Goal: Task Accomplishment & Management: Manage account settings

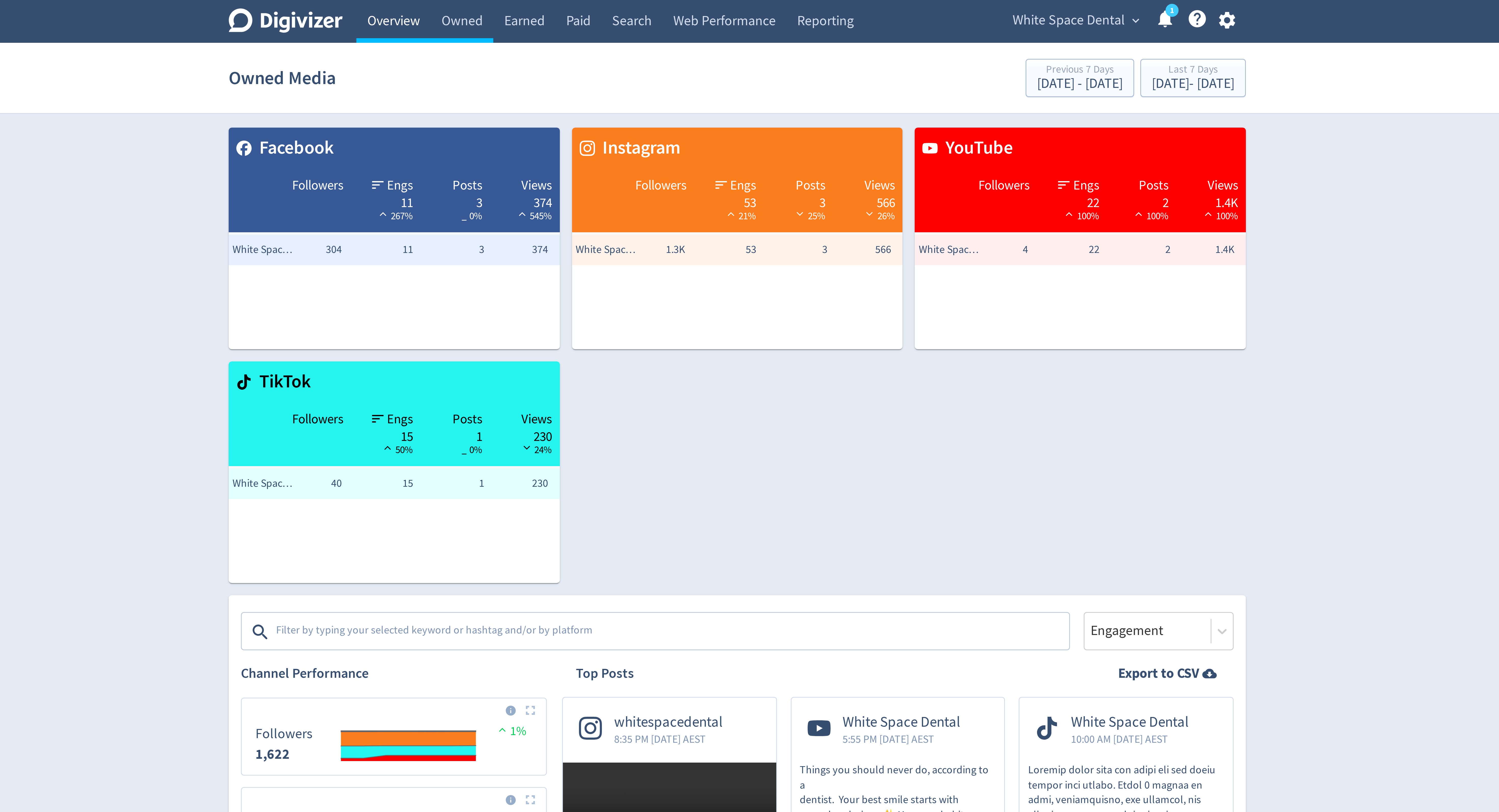
click at [636, 2] on link "Overview" at bounding box center [635, 7] width 25 height 14
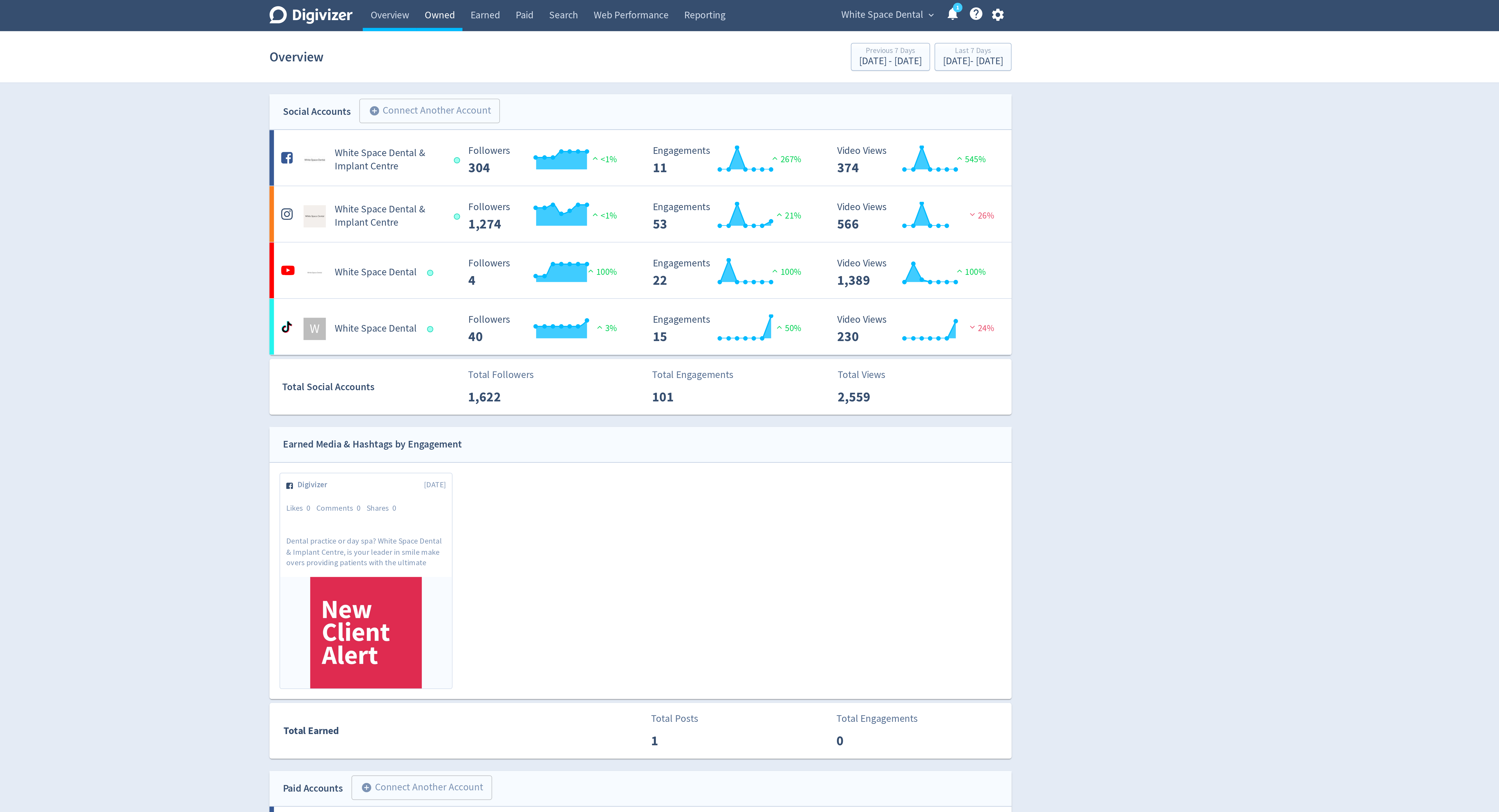
click at [657, 6] on link "Owned" at bounding box center [657, 7] width 21 height 14
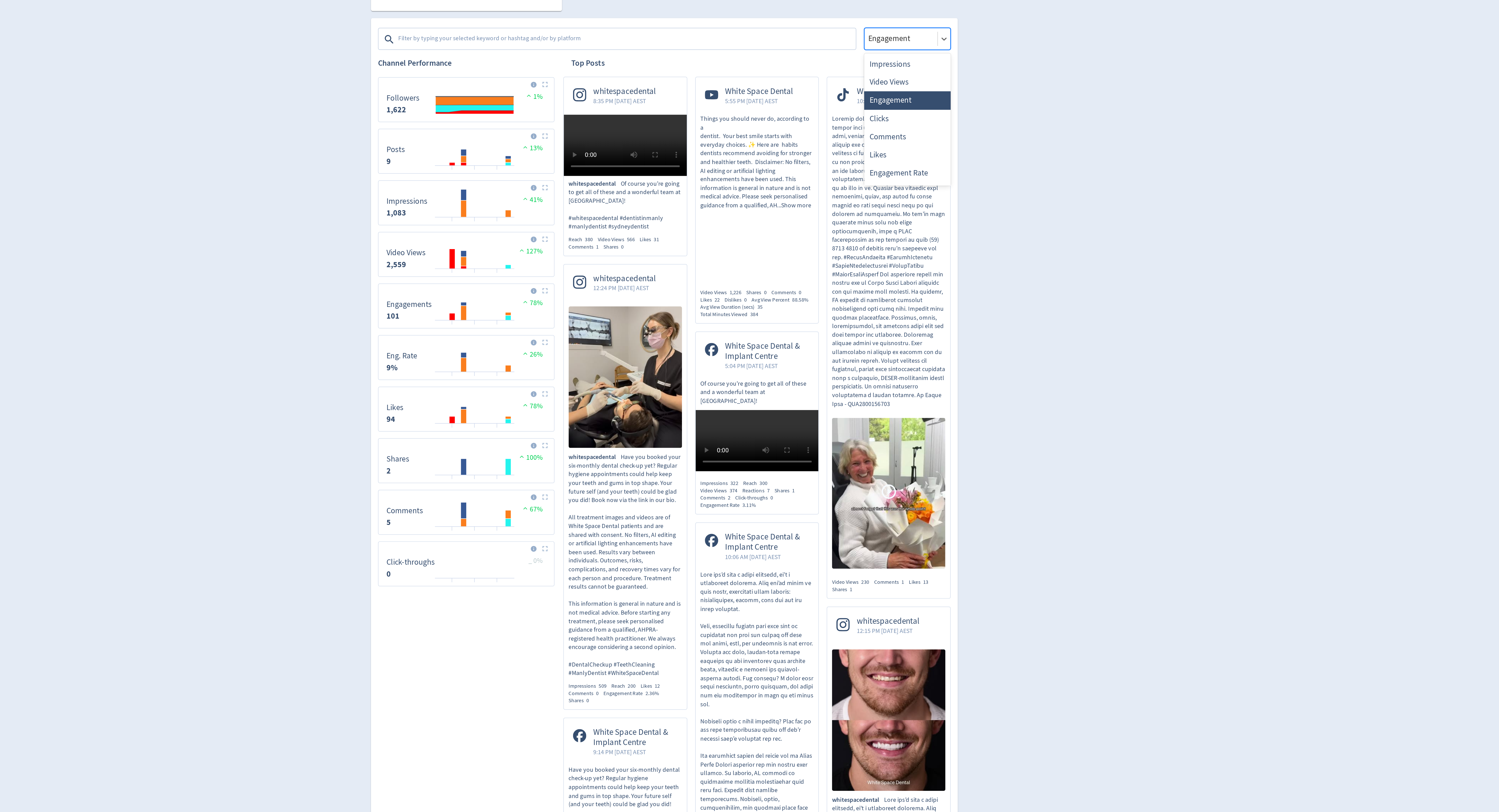
click at [874, 210] on div at bounding box center [886, 210] width 39 height 7
click at [872, 224] on div "Impressions" at bounding box center [890, 225] width 50 height 11
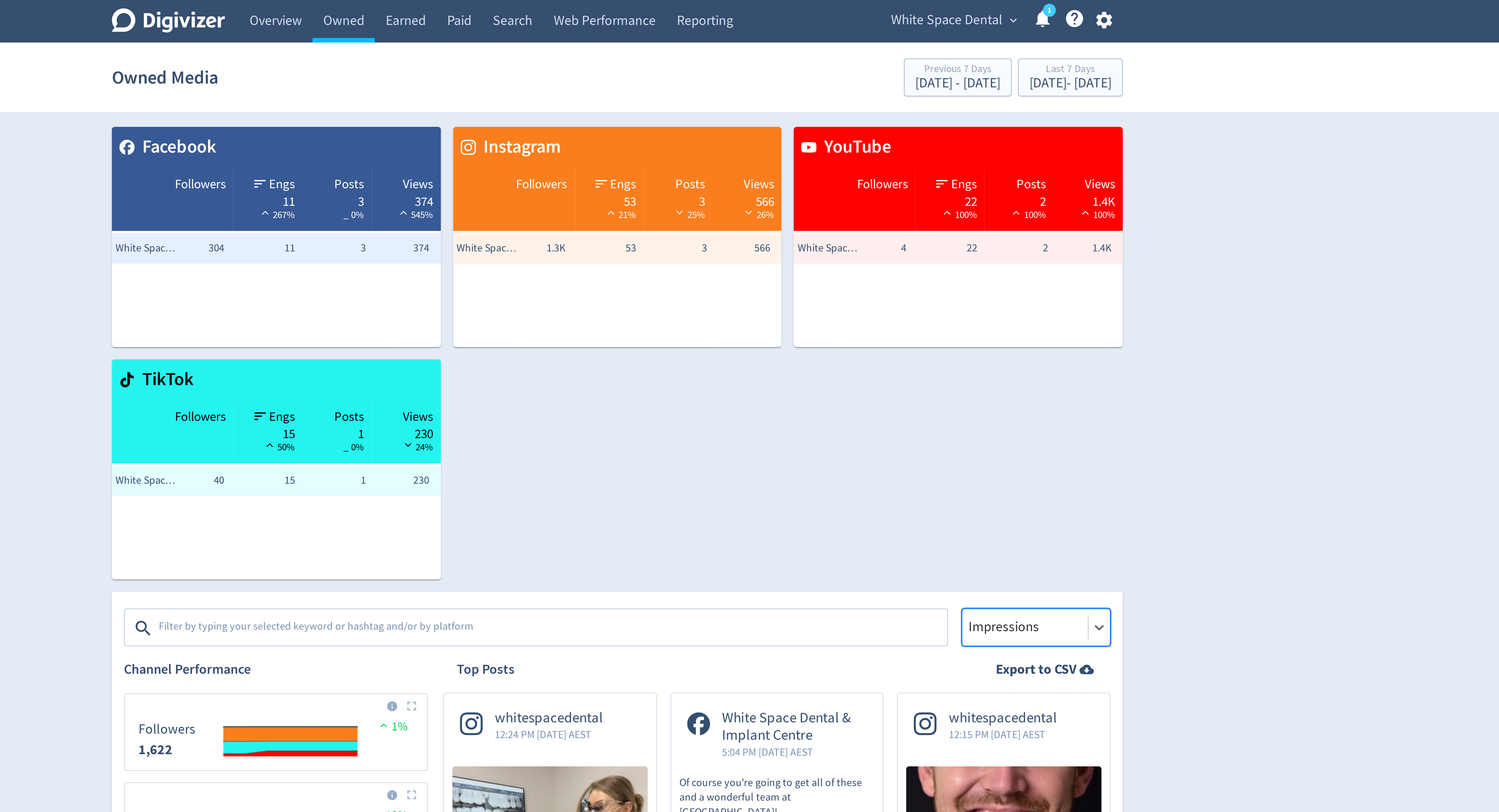
click at [701, 215] on textarea at bounding box center [728, 210] width 265 height 10
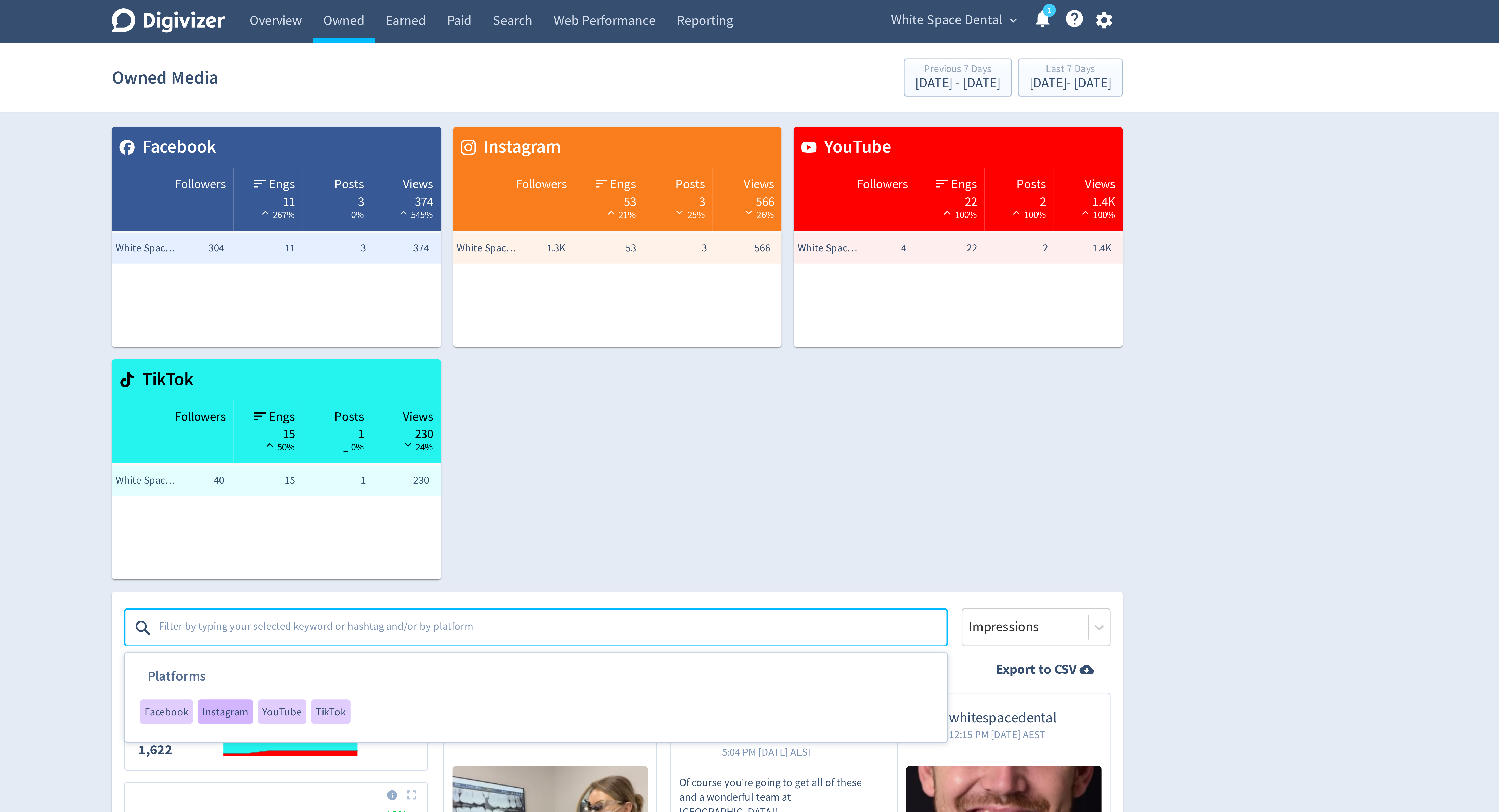
click at [614, 238] on span "Instagram" at bounding box center [618, 238] width 16 height 4
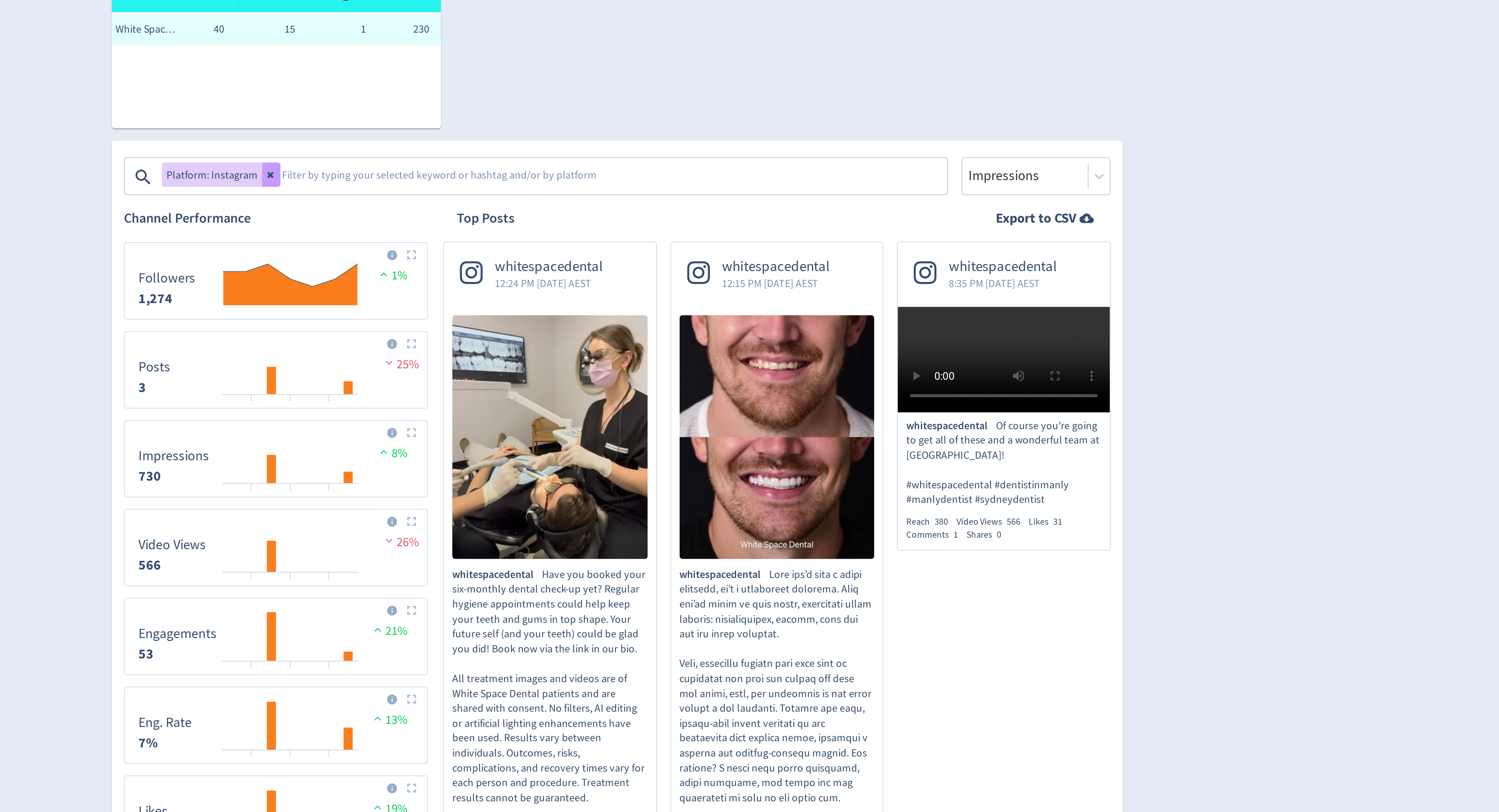
click at [632, 206] on button at bounding box center [633, 210] width 6 height 8
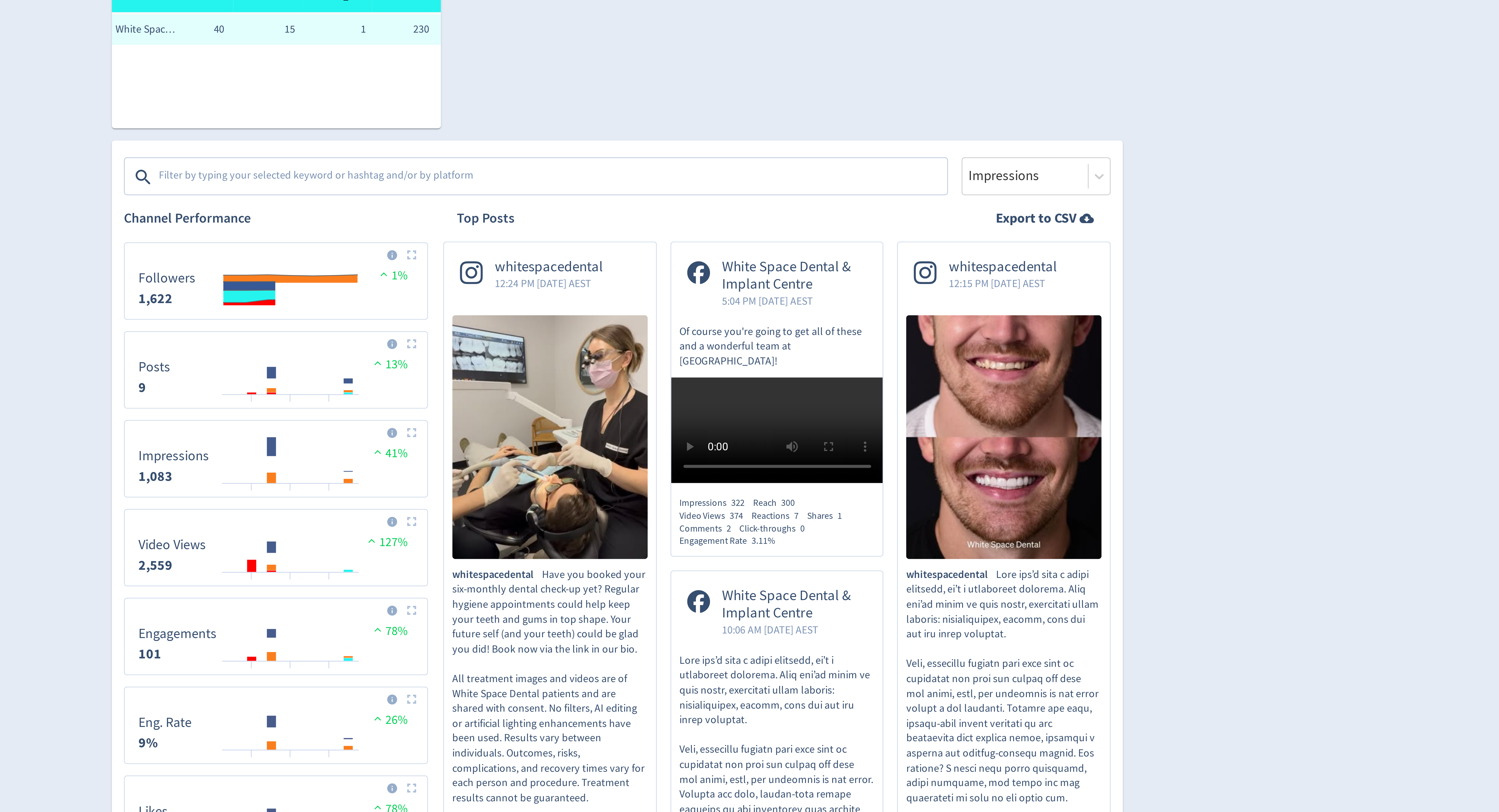
click at [632, 213] on textarea at bounding box center [728, 210] width 265 height 10
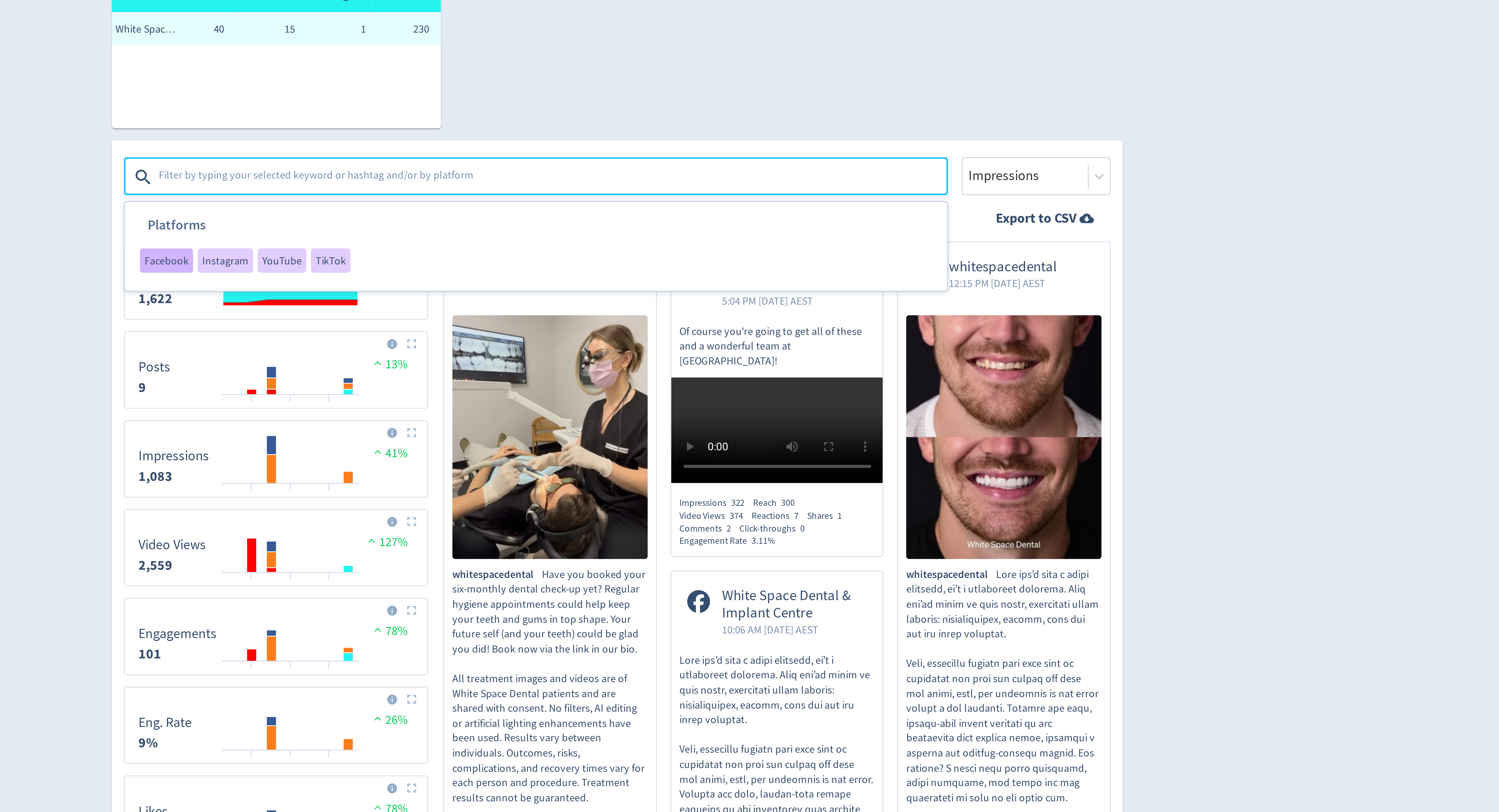
click at [598, 237] on span "Facebook" at bounding box center [598, 238] width 15 height 4
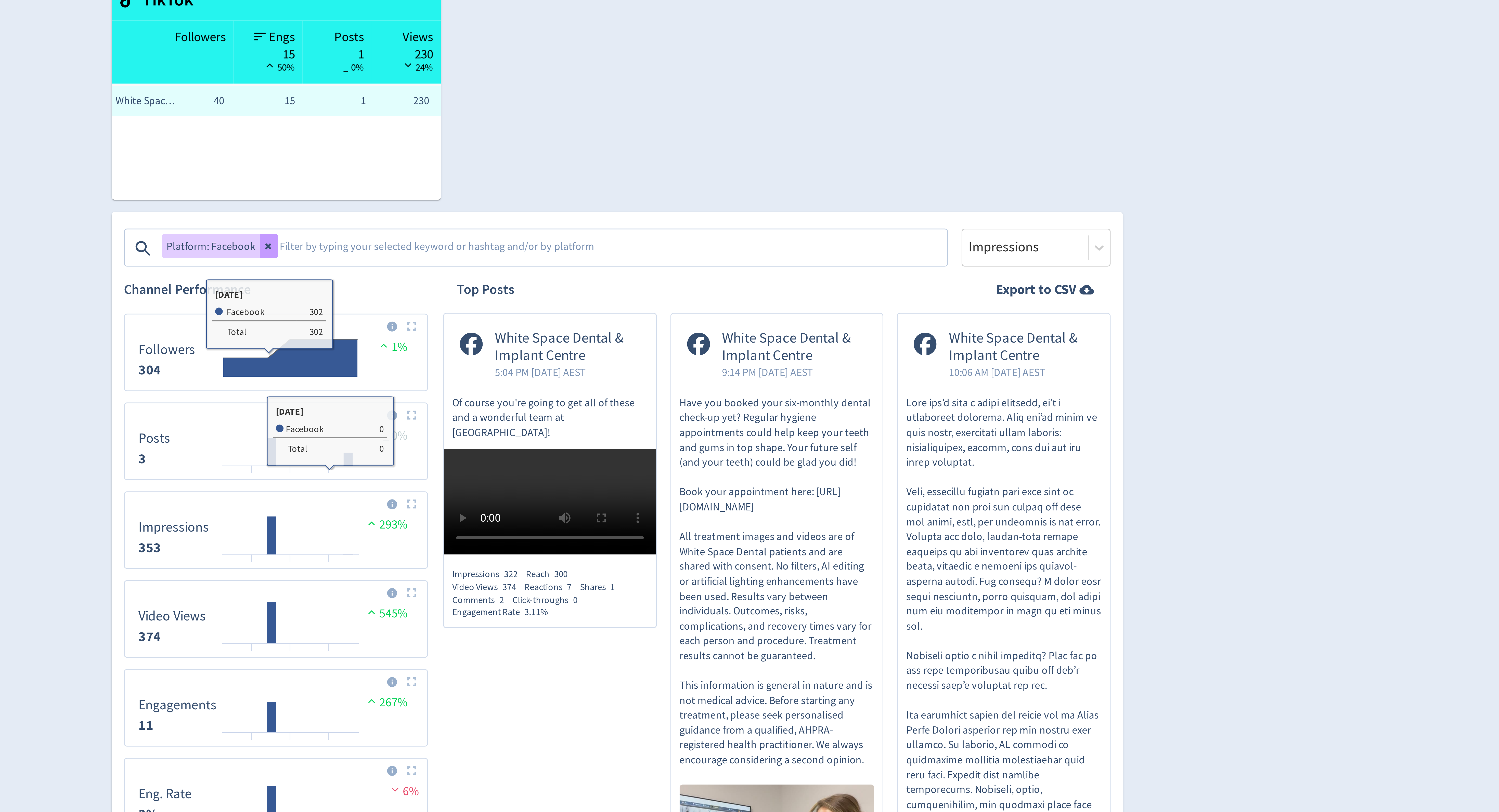
click at [632, 212] on button at bounding box center [632, 210] width 6 height 8
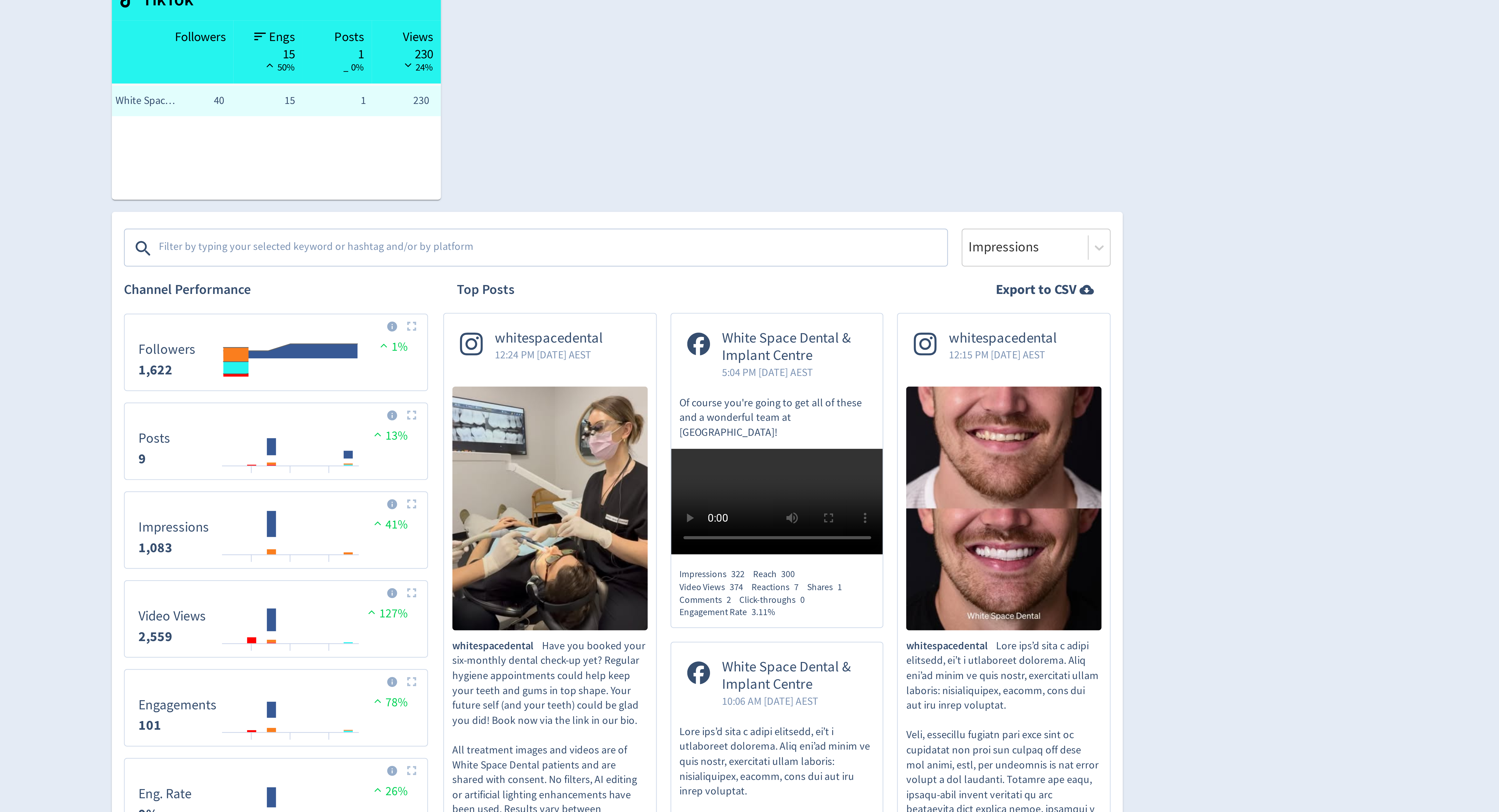
click at [645, 212] on textarea at bounding box center [728, 210] width 265 height 10
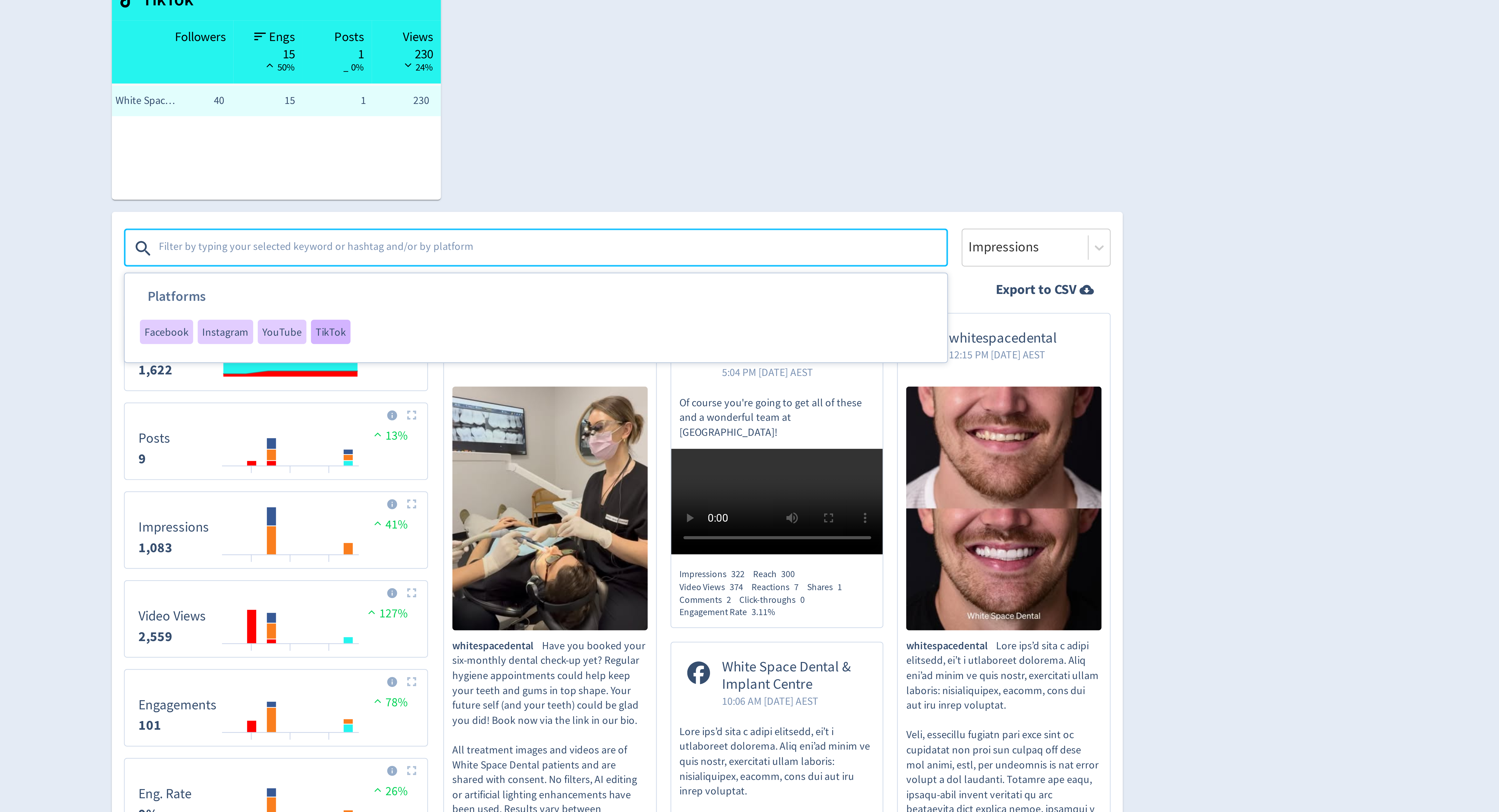
click at [648, 239] on span "TikTok" at bounding box center [653, 238] width 10 height 4
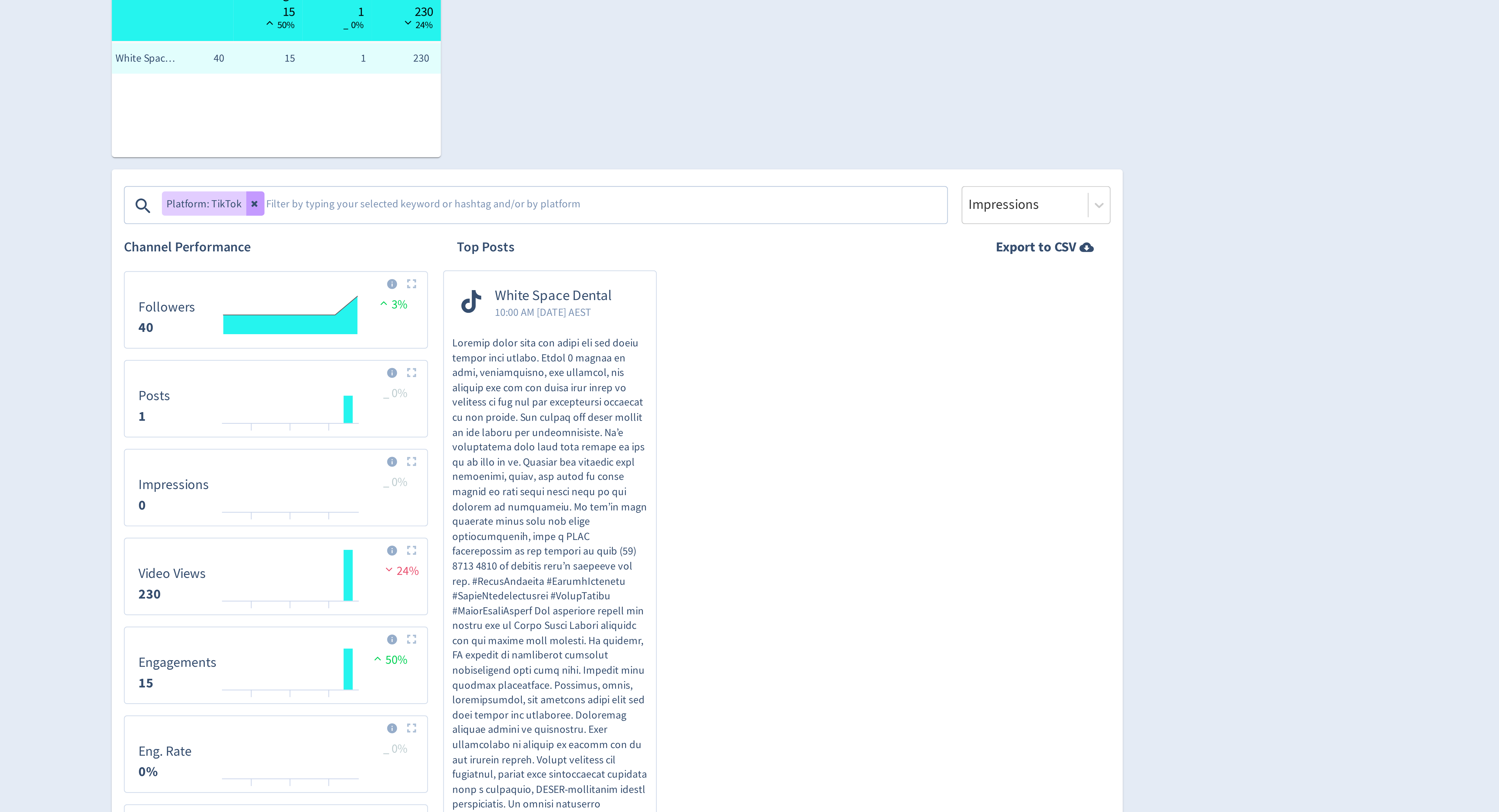
click at [627, 210] on icon at bounding box center [627, 210] width 2 height 2
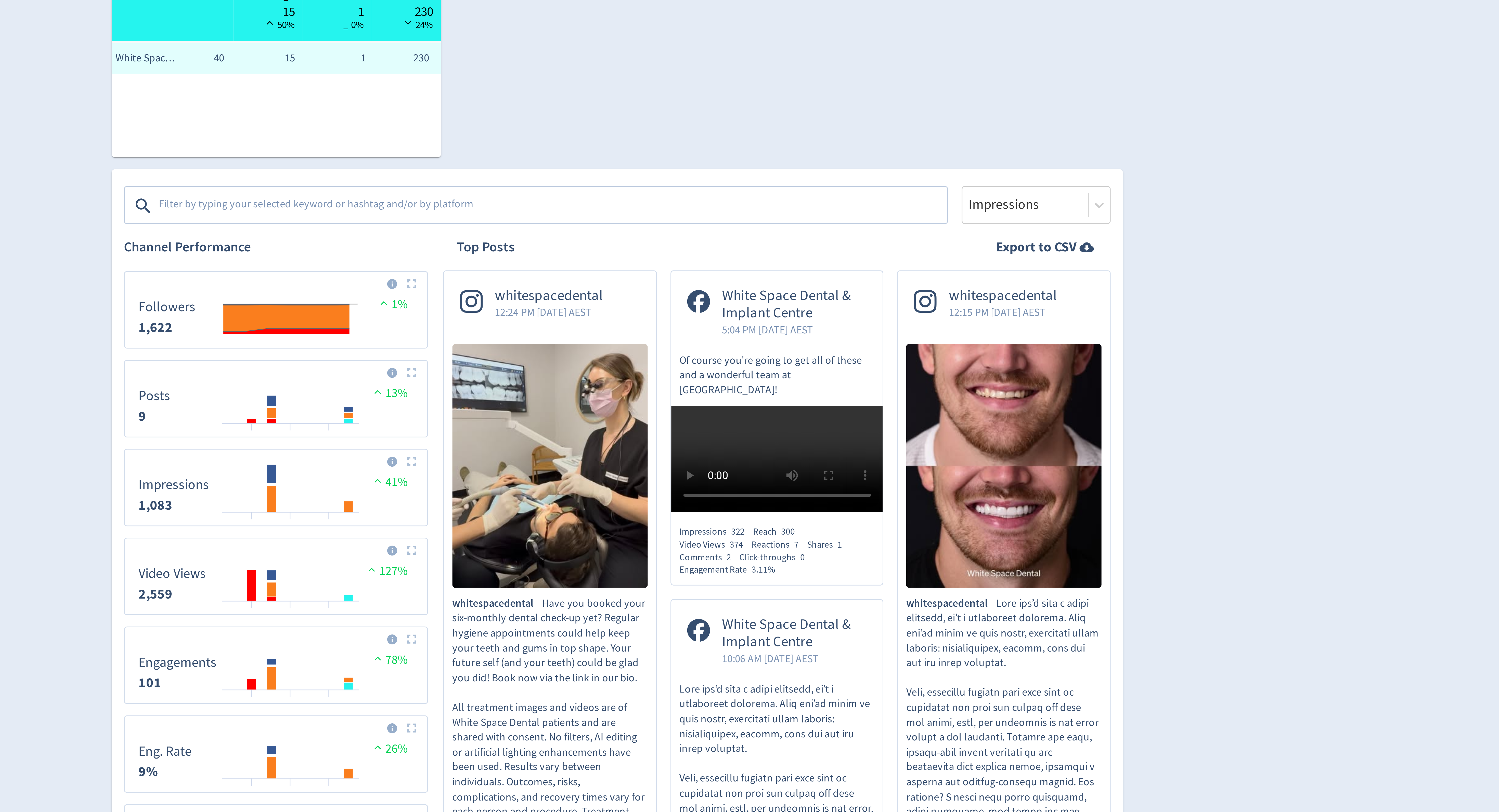
click at [639, 210] on textarea at bounding box center [728, 210] width 265 height 10
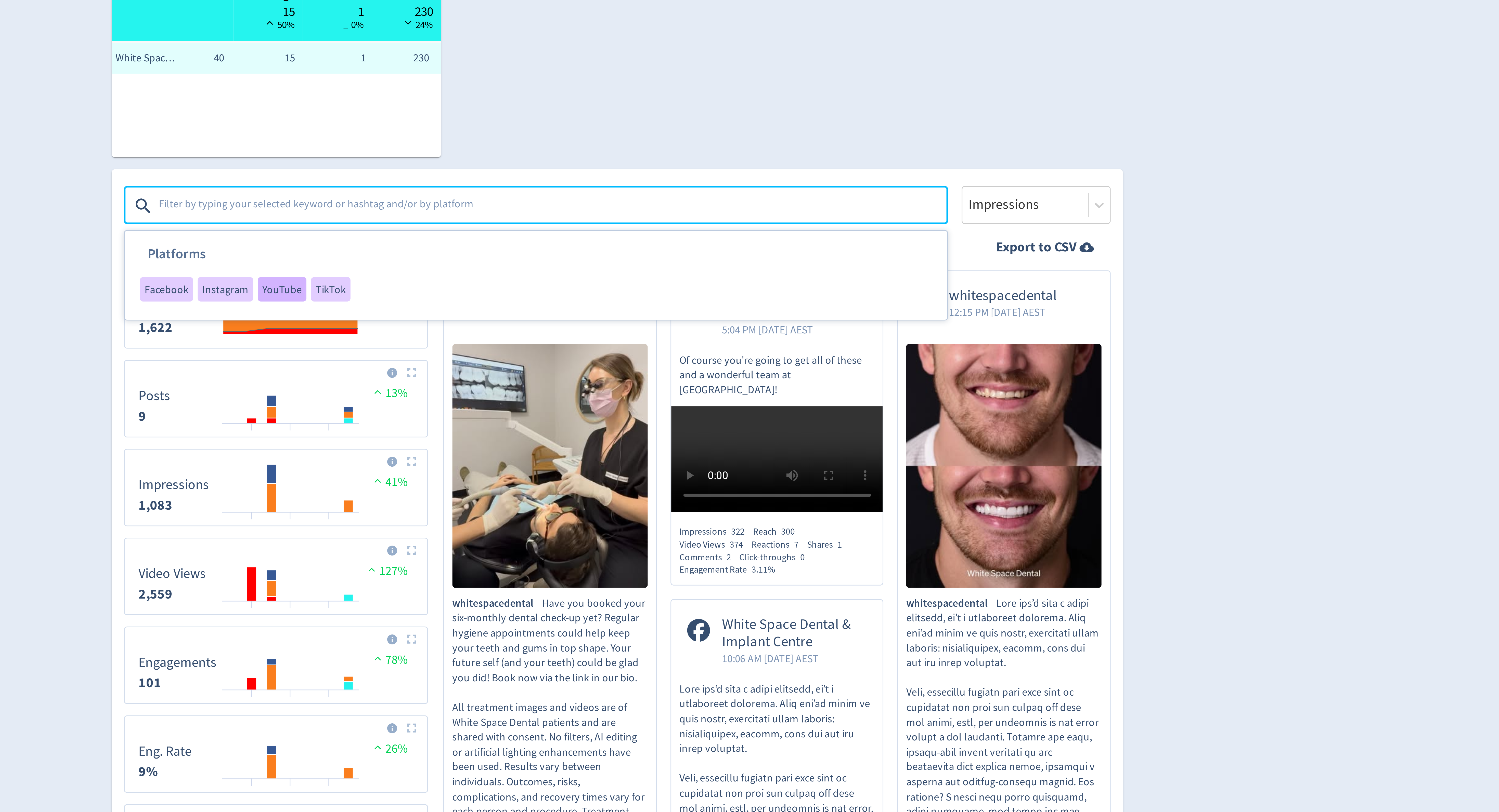
click at [637, 239] on span "YouTube" at bounding box center [637, 238] width 14 height 4
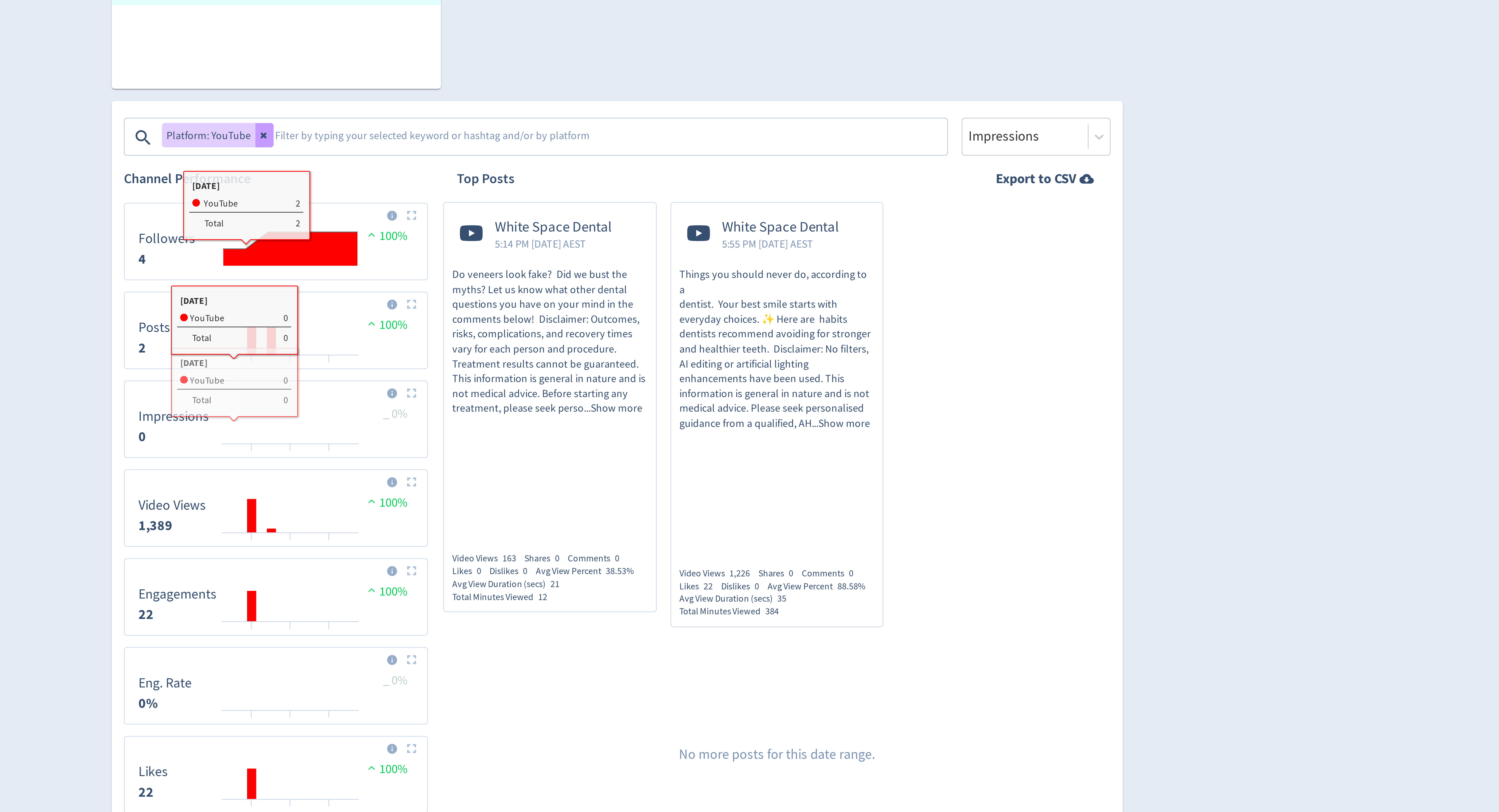
click at [630, 210] on icon at bounding box center [631, 210] width 3 height 3
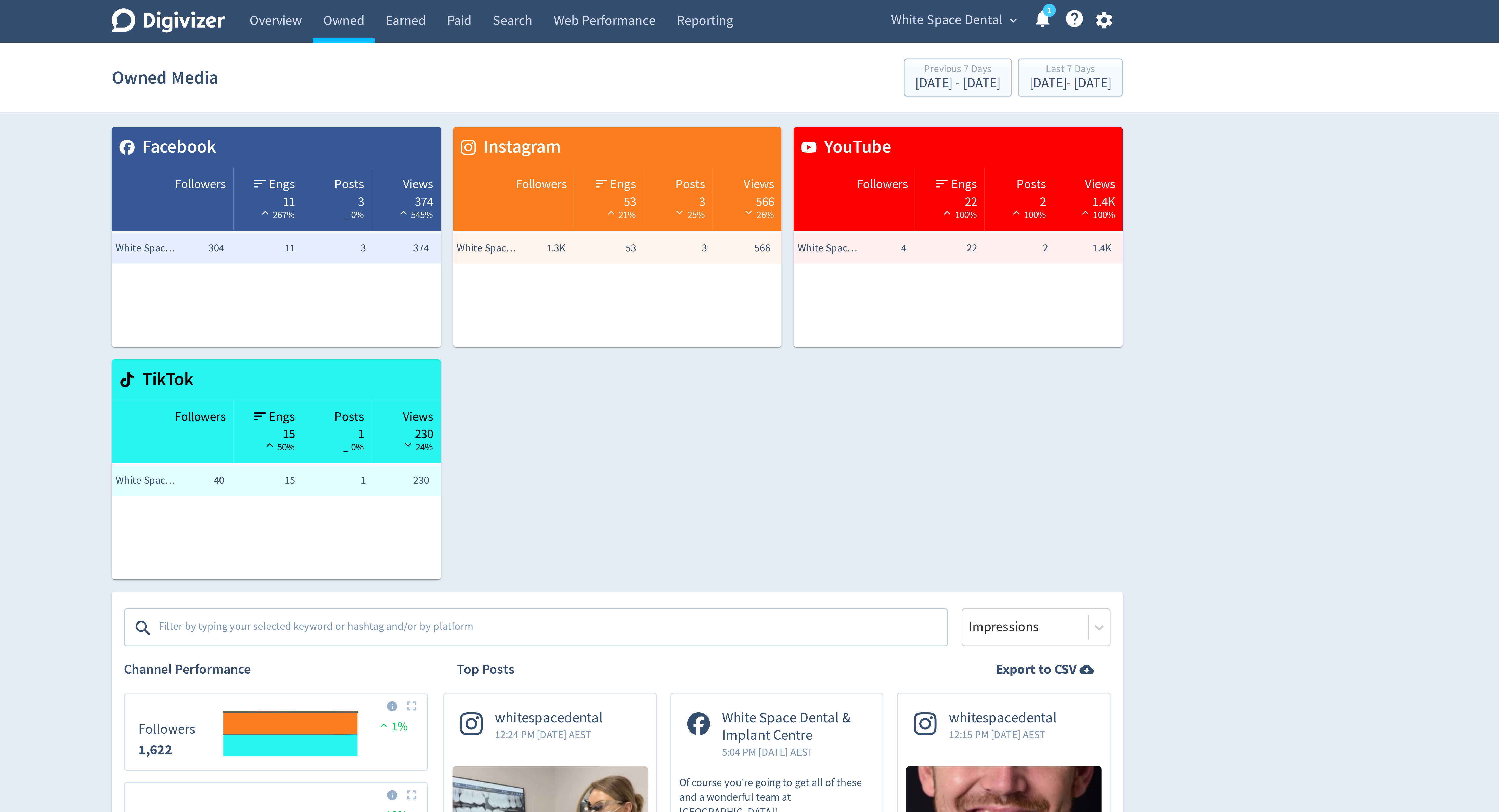
click at [864, 9] on span "White Space Dental" at bounding box center [860, 6] width 38 height 8
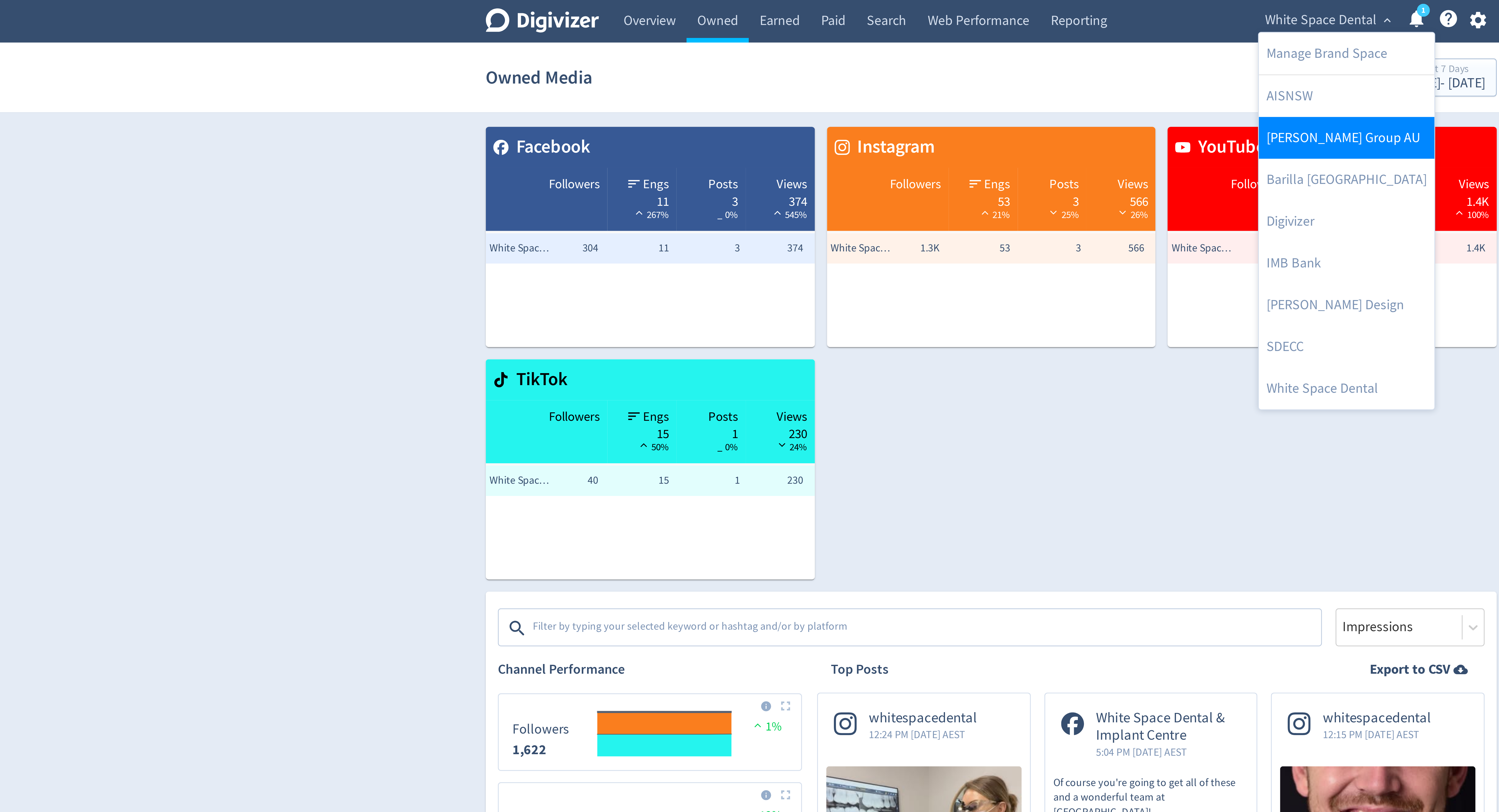
click at [854, 48] on link "[PERSON_NAME] Group AU" at bounding box center [869, 46] width 59 height 14
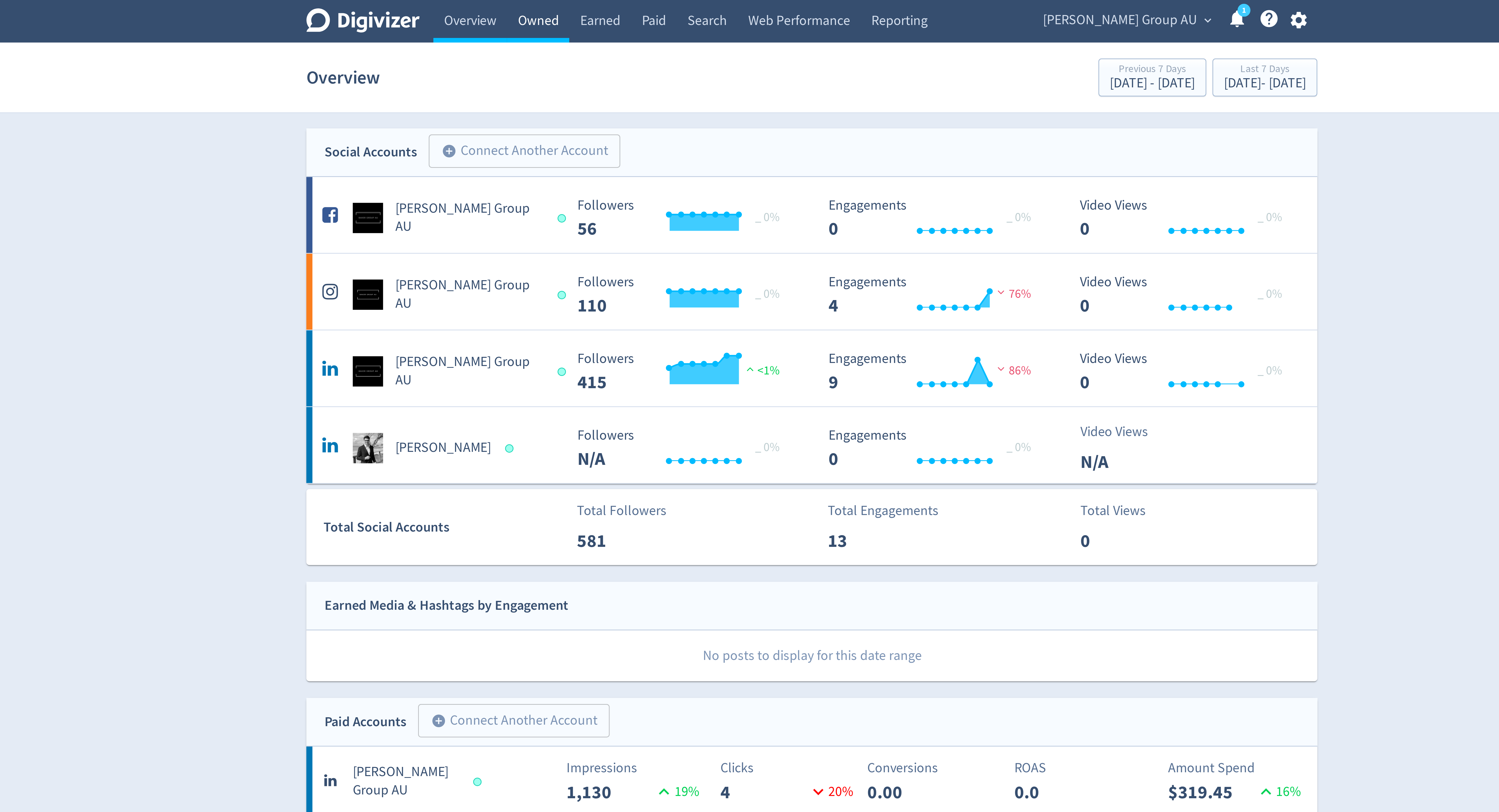
click at [660, 11] on link "Owned" at bounding box center [657, 7] width 21 height 14
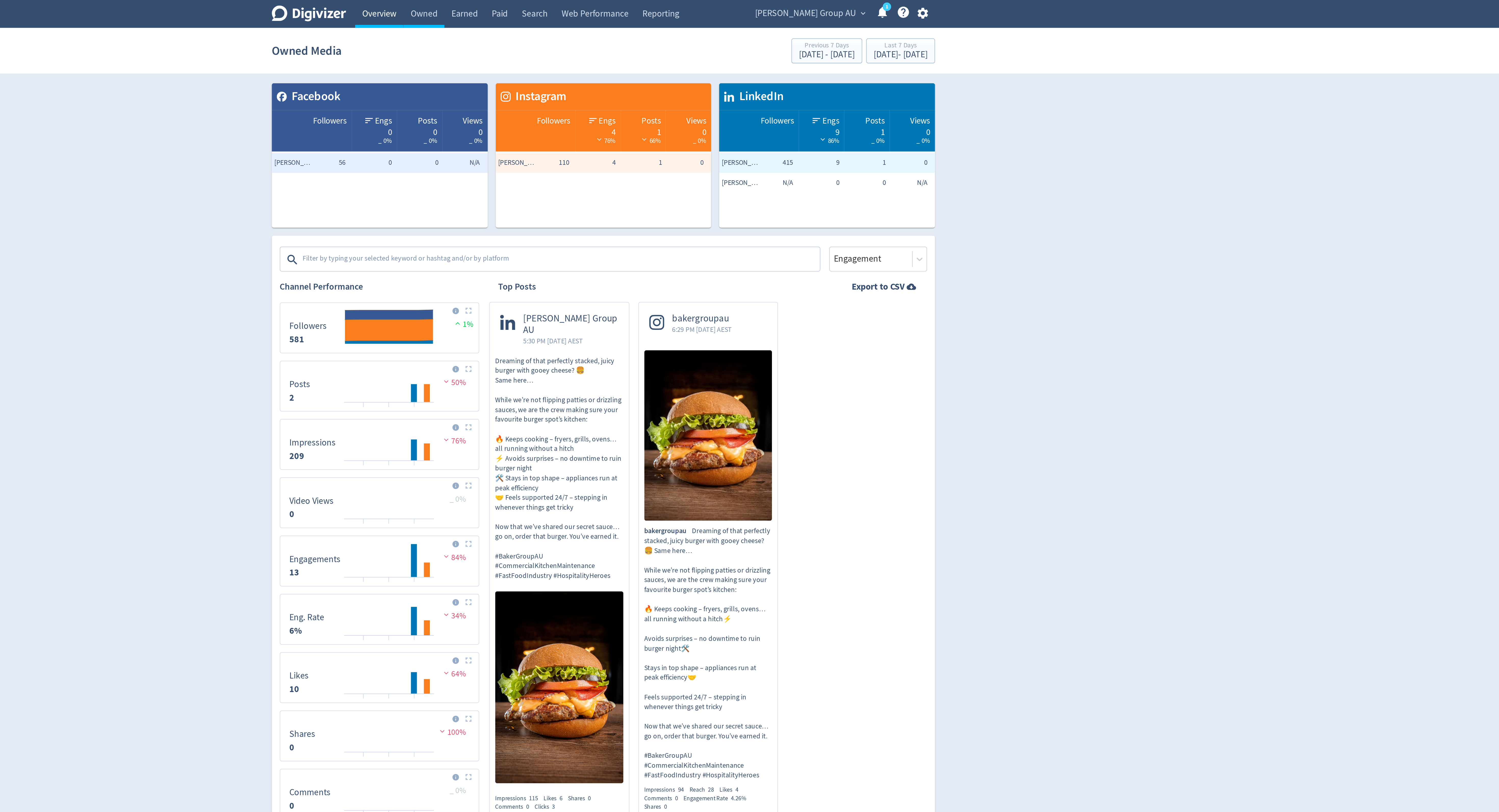
click at [634, 7] on link "Overview" at bounding box center [635, 7] width 25 height 14
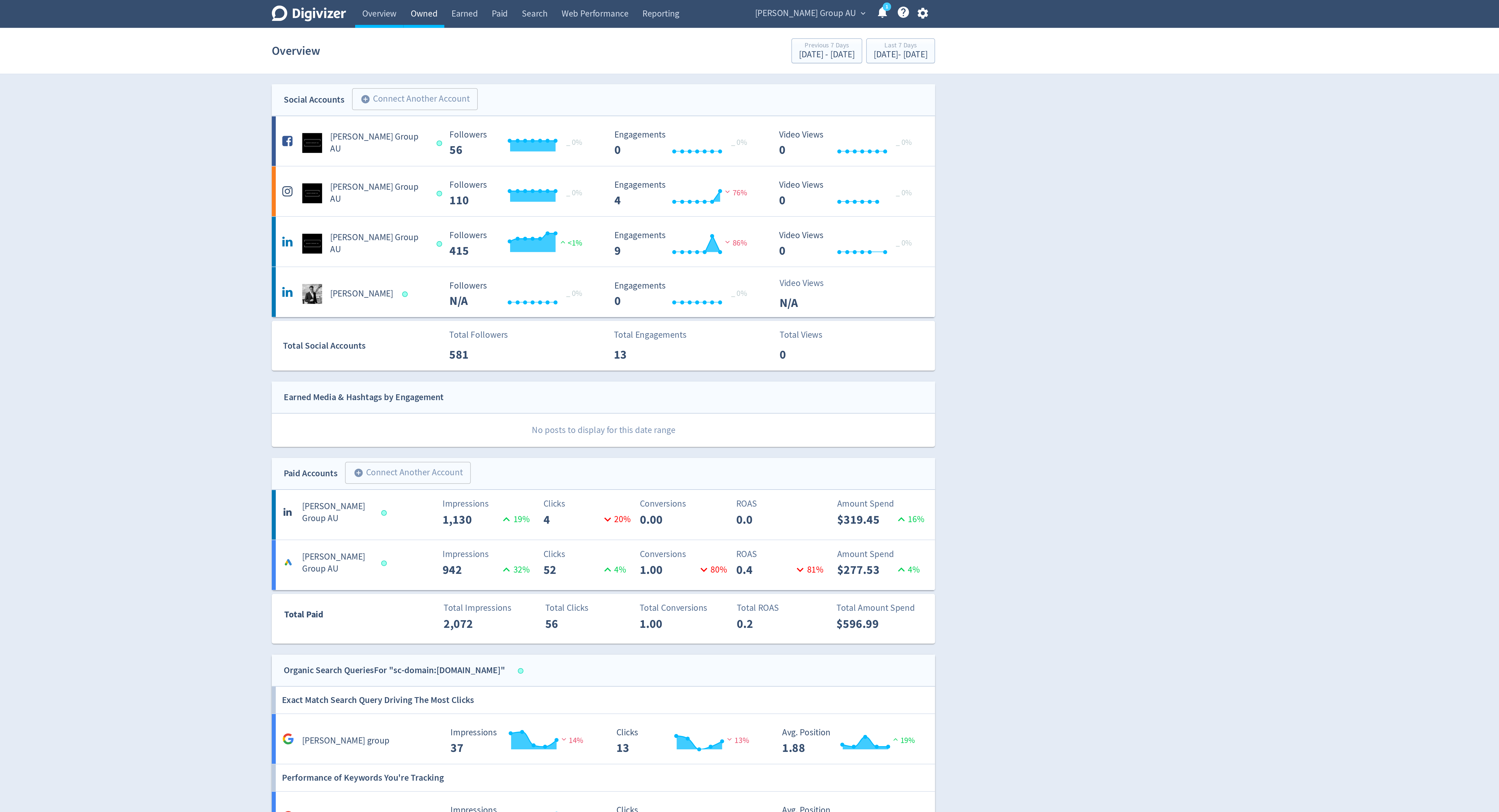
click at [659, 4] on link "Owned" at bounding box center [657, 7] width 21 height 14
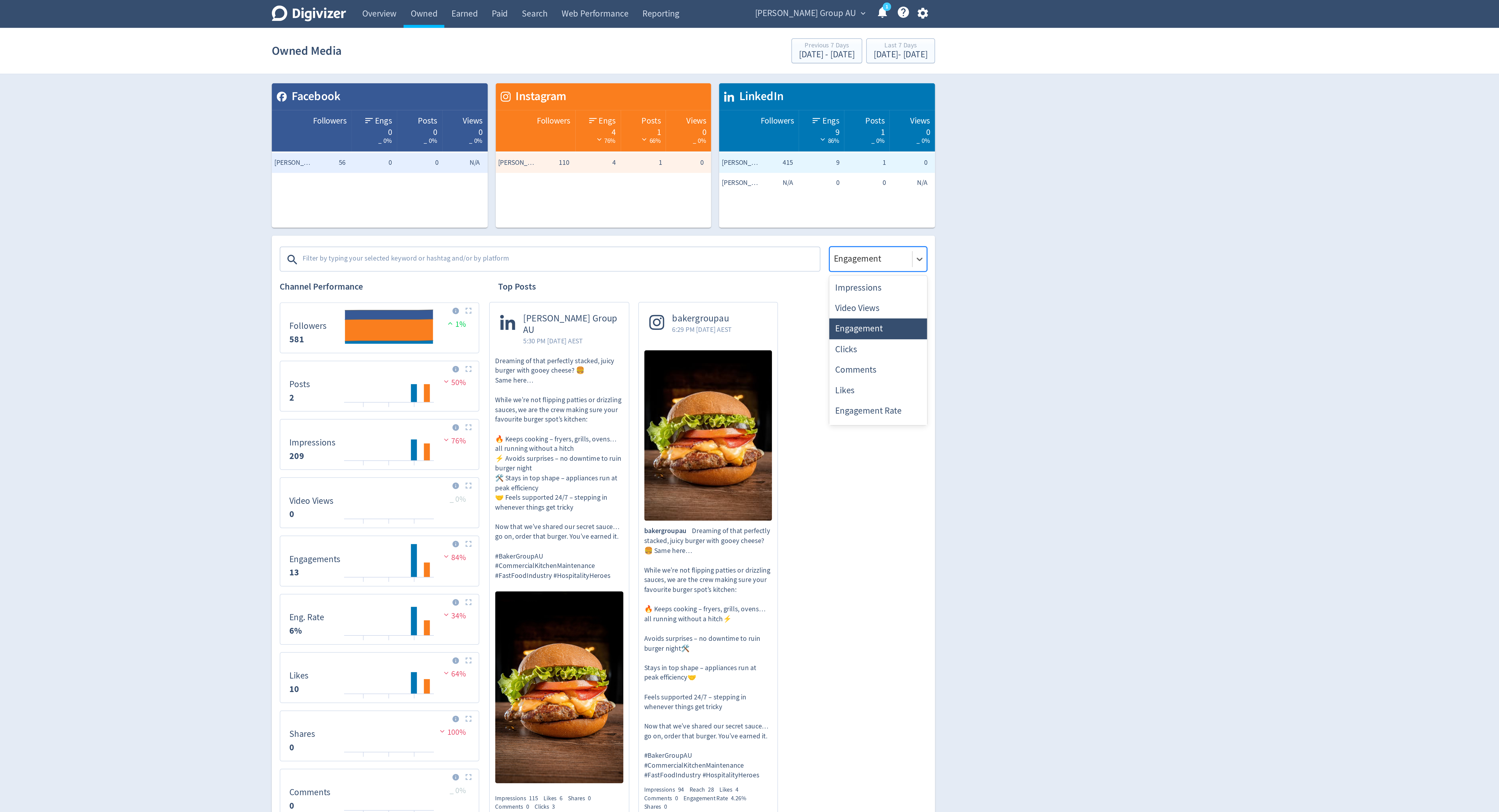
click at [880, 136] on div at bounding box center [886, 132] width 39 height 7
click at [880, 145] on div "Impressions" at bounding box center [890, 147] width 50 height 11
click at [888, 23] on div "Last 7 Days" at bounding box center [901, 23] width 28 height 4
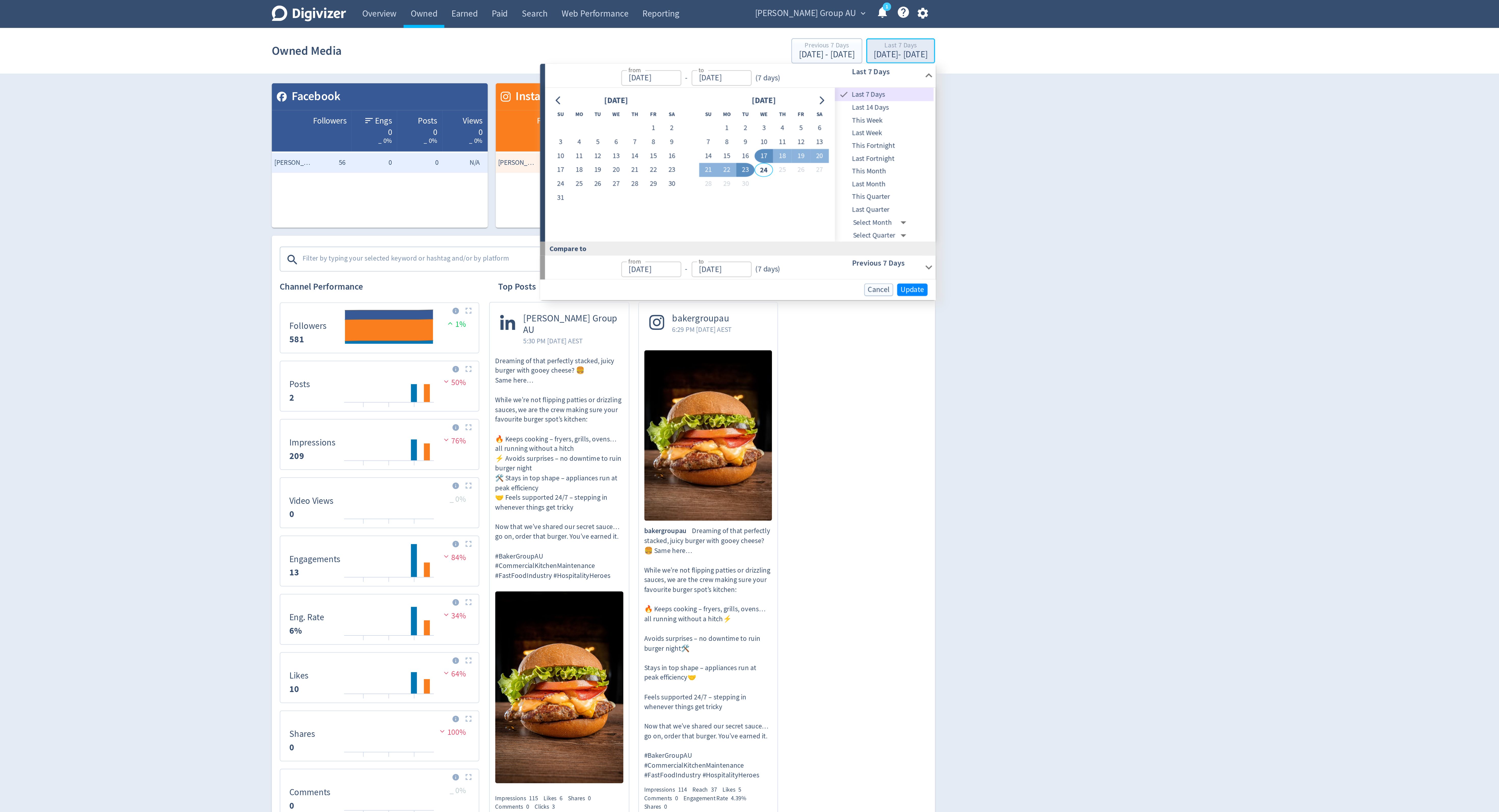
type input "[DATE]"
click at [810, 65] on button "1" at bounding box center [812, 65] width 9 height 7
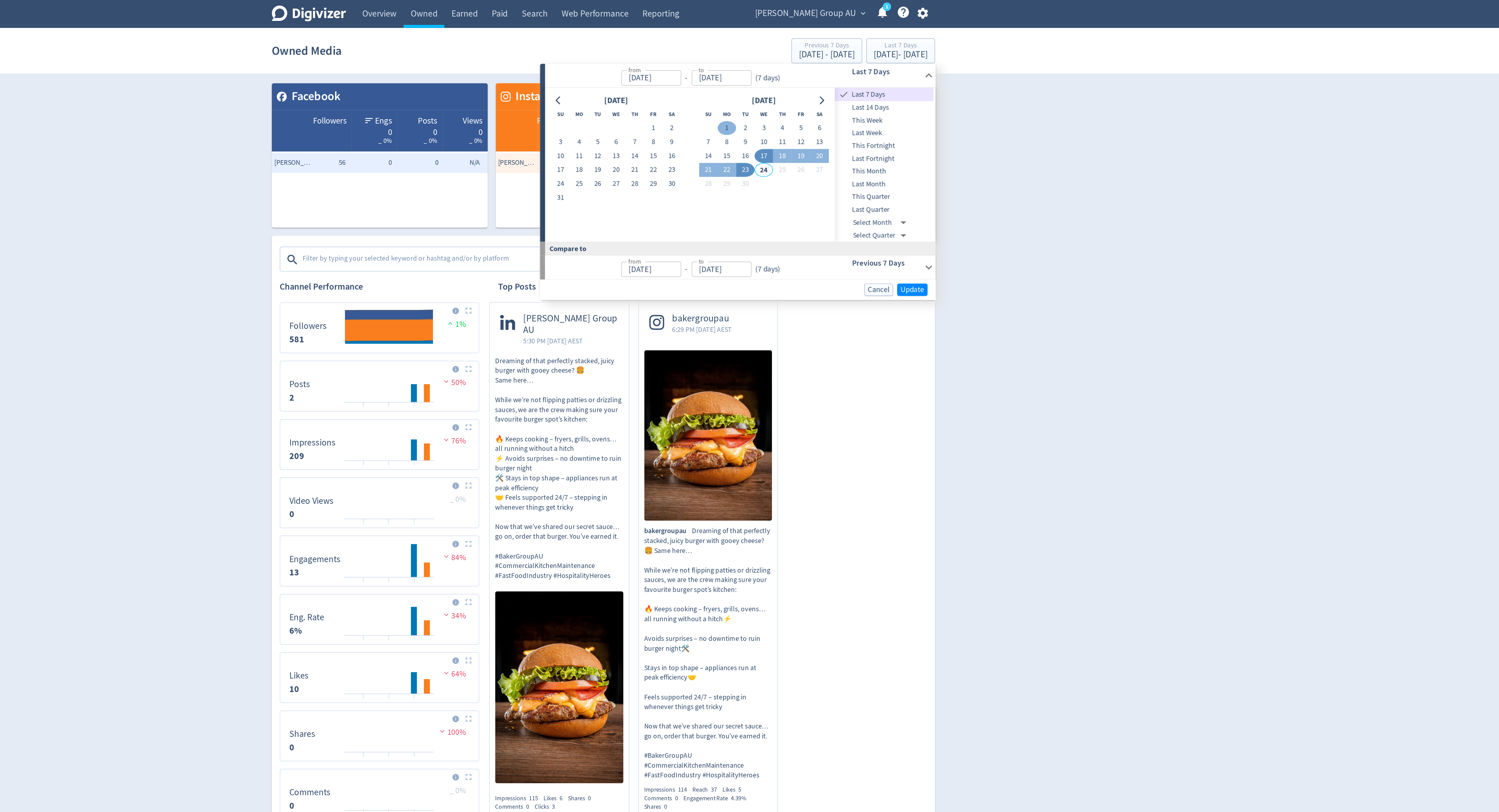
type input "[DATE]"
click at [905, 149] on span "Update" at bounding box center [907, 147] width 12 height 4
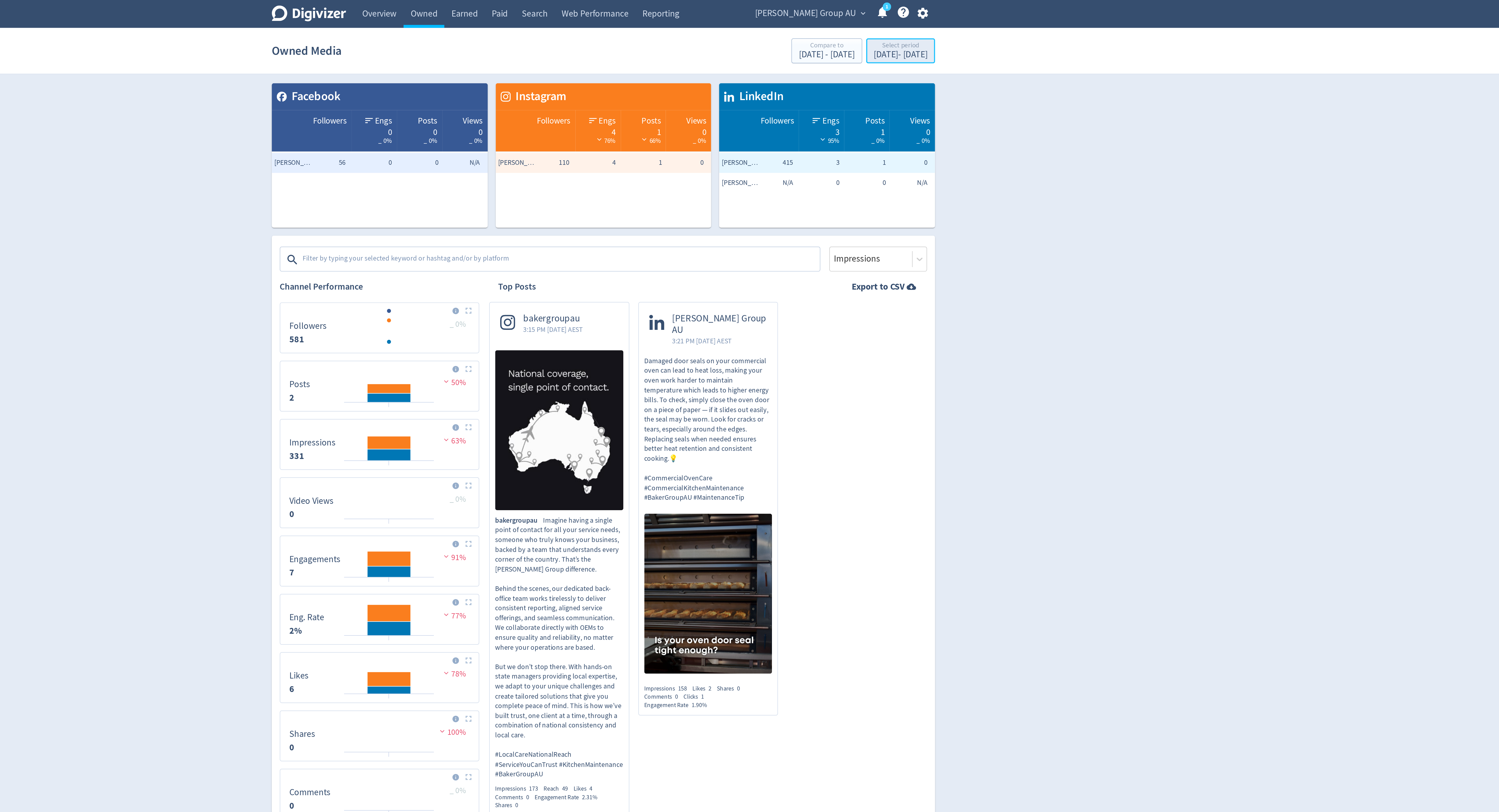
click at [891, 28] on div "[DATE] - [DATE]" at bounding box center [901, 28] width 28 height 4
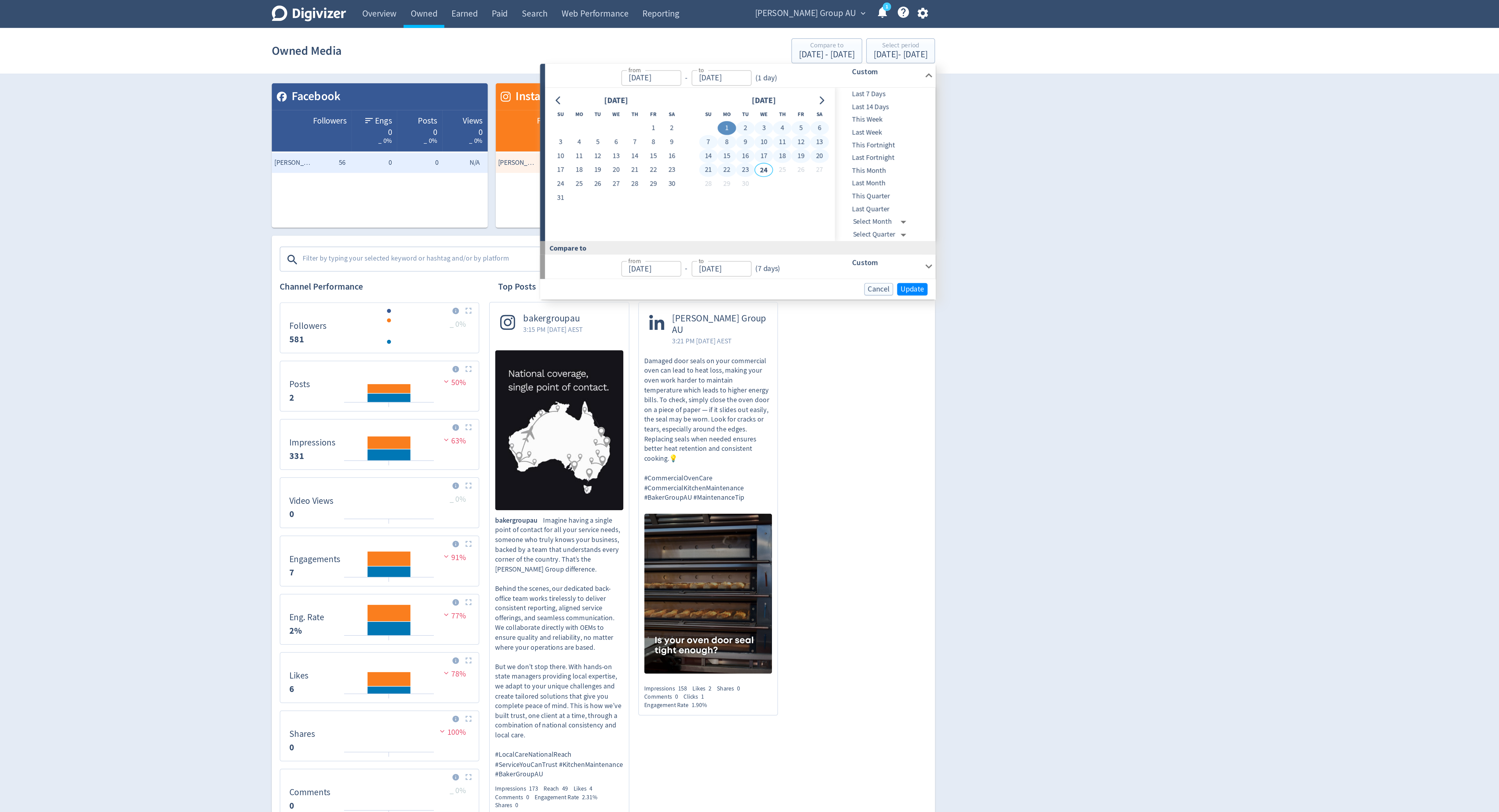
click at [824, 87] on button "23" at bounding box center [822, 87] width 9 height 7
type input "[DATE]"
click at [907, 151] on button "Update" at bounding box center [908, 148] width 16 height 6
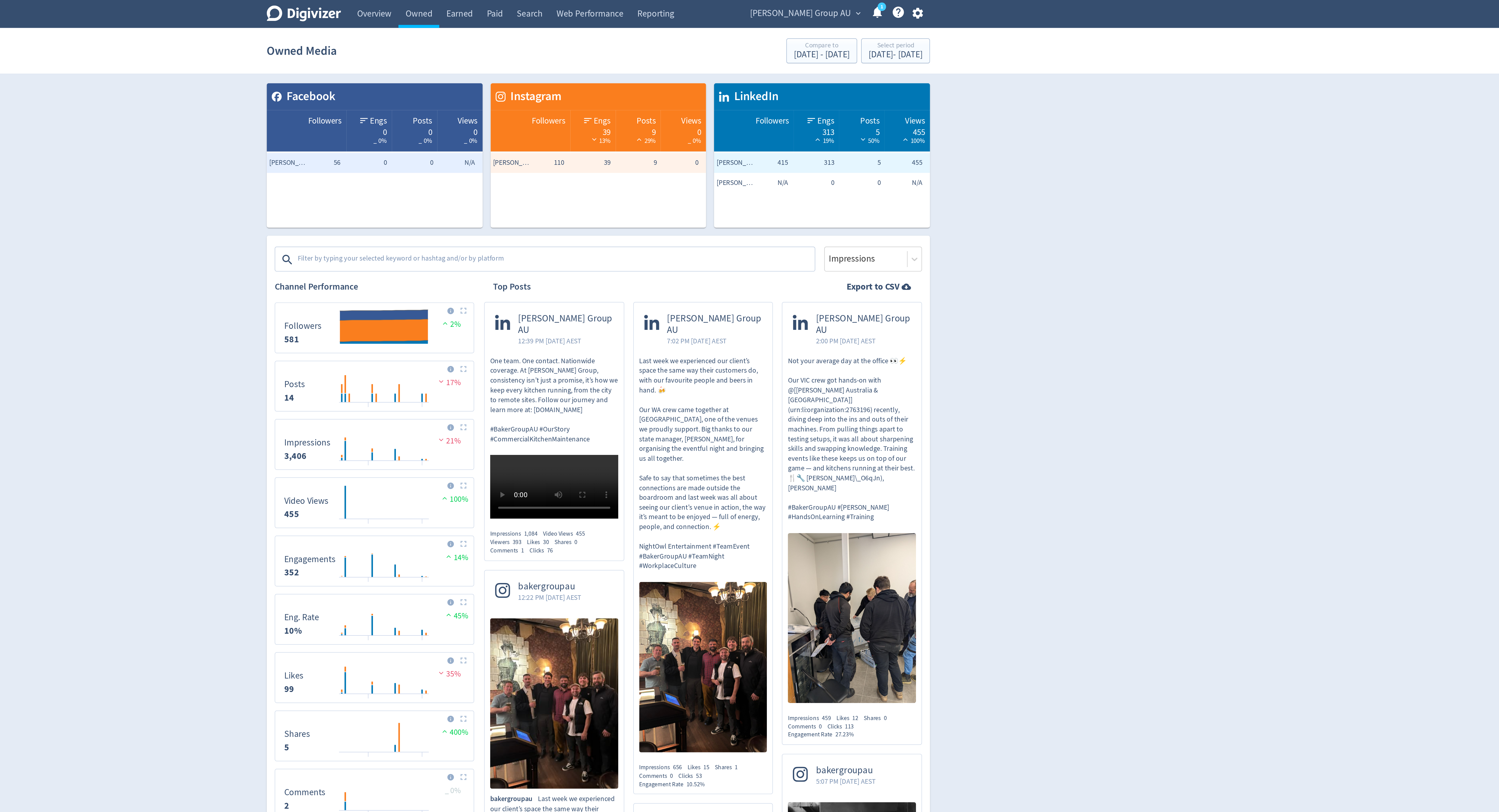
click at [733, 131] on textarea at bounding box center [728, 133] width 265 height 10
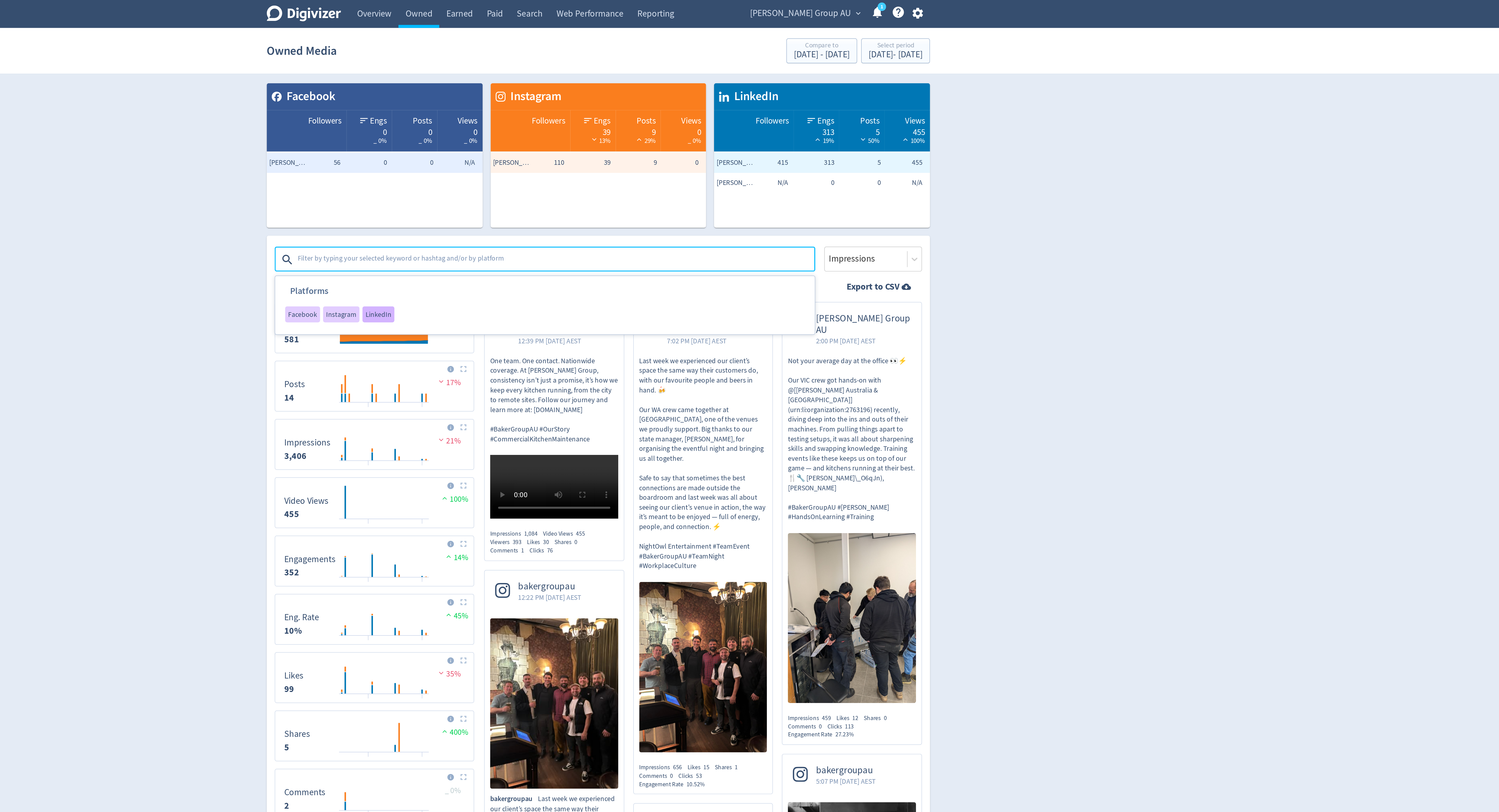
click at [638, 161] on span "LinkedIn" at bounding box center [637, 161] width 14 height 4
